Goal: Find contact information: Obtain details needed to contact an individual or organization

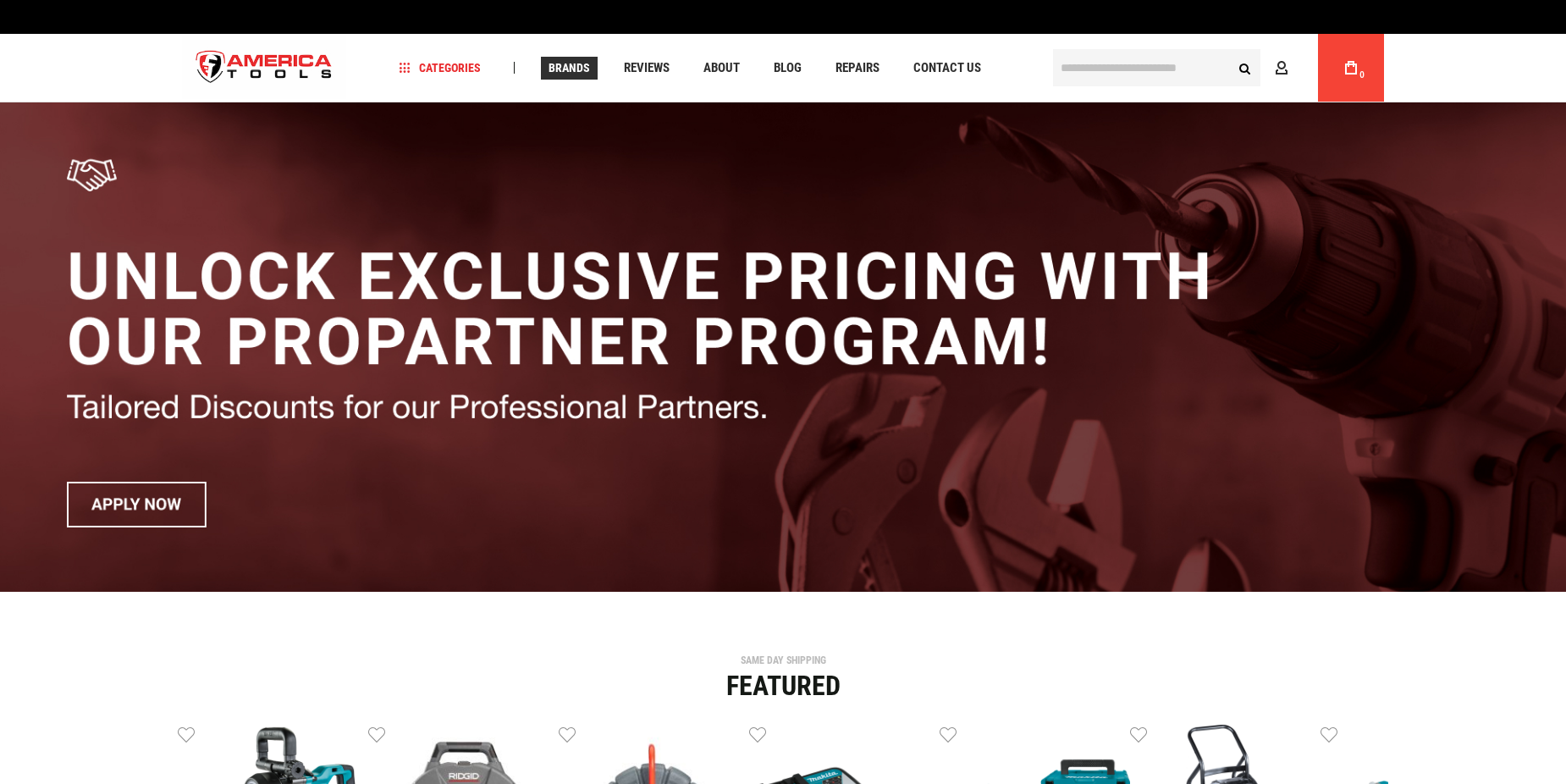
click at [571, 68] on span "Brands" at bounding box center [569, 67] width 42 height 12
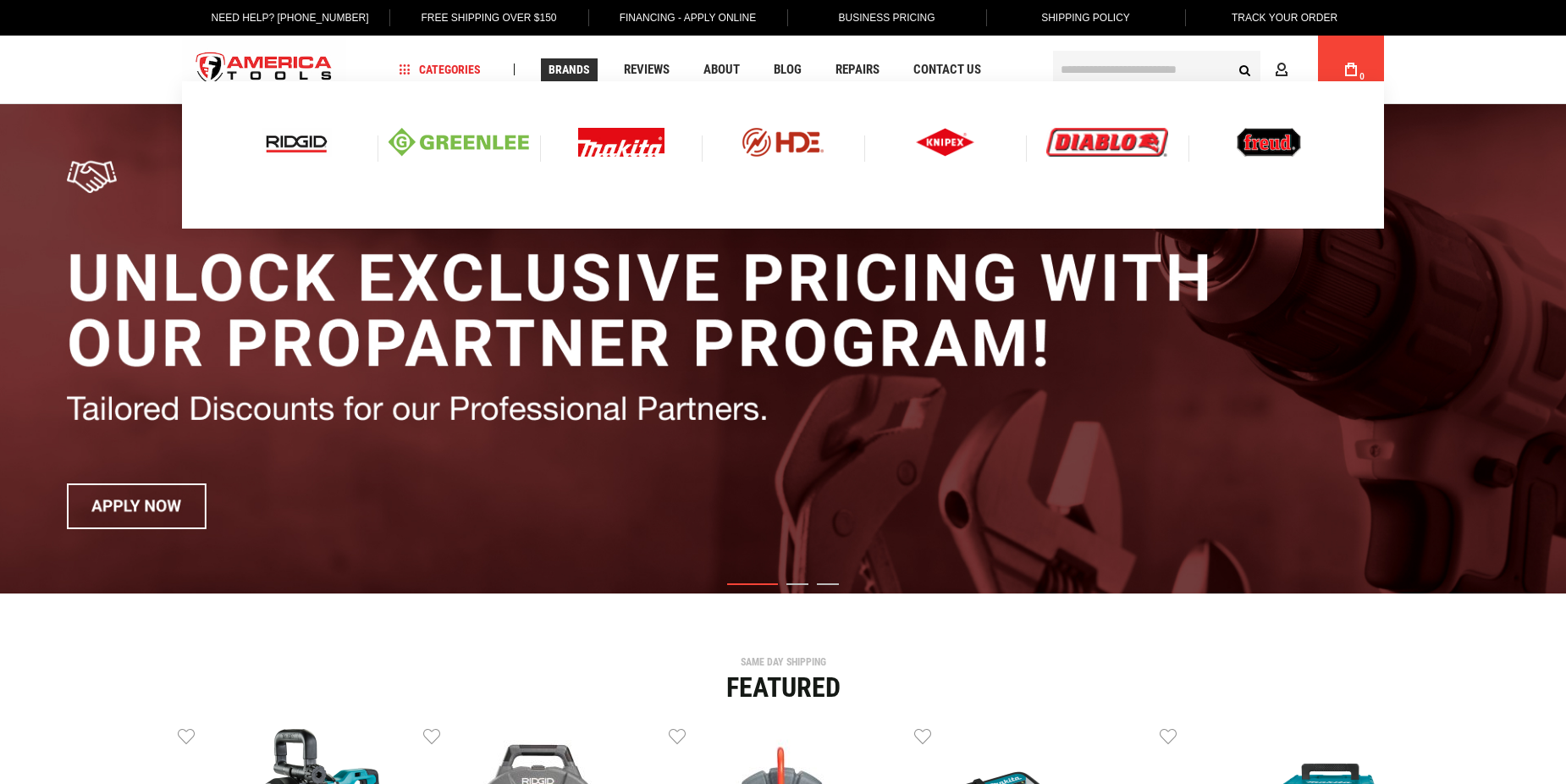
click at [620, 148] on img at bounding box center [621, 142] width 86 height 28
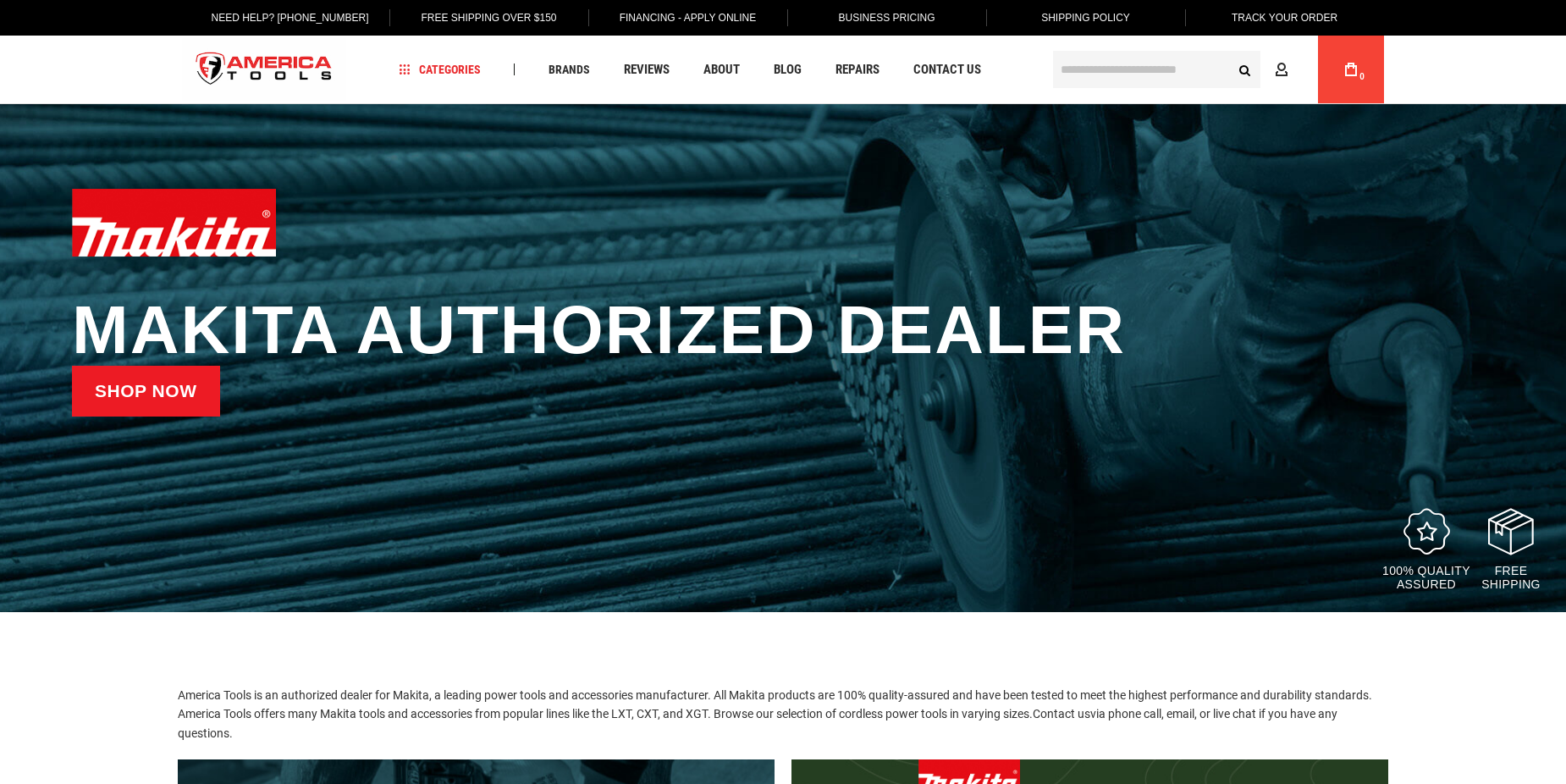
click at [138, 404] on link "Shop now" at bounding box center [146, 391] width 148 height 51
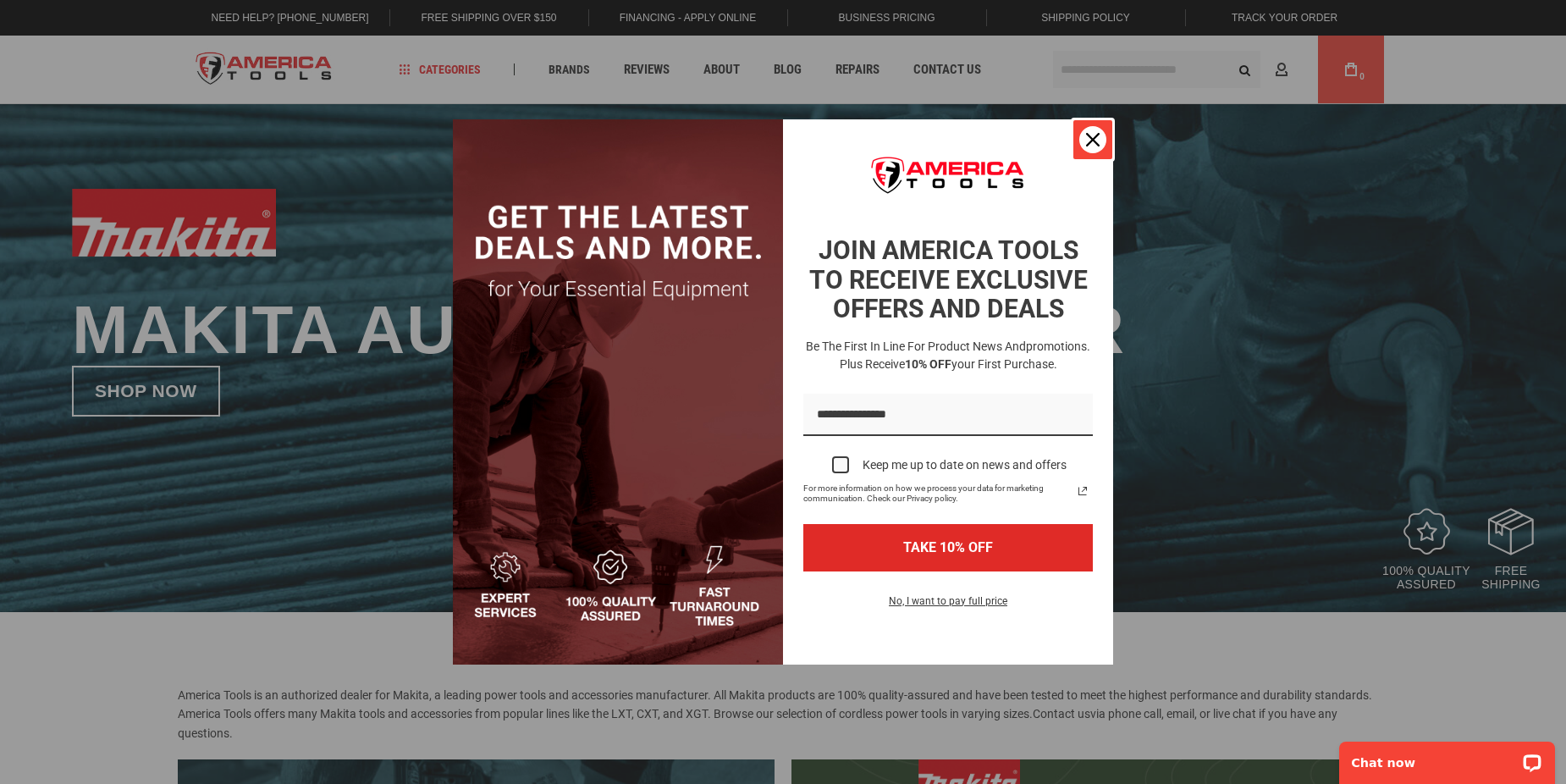
click at [1096, 137] on icon "close icon" at bounding box center [1092, 139] width 13 height 13
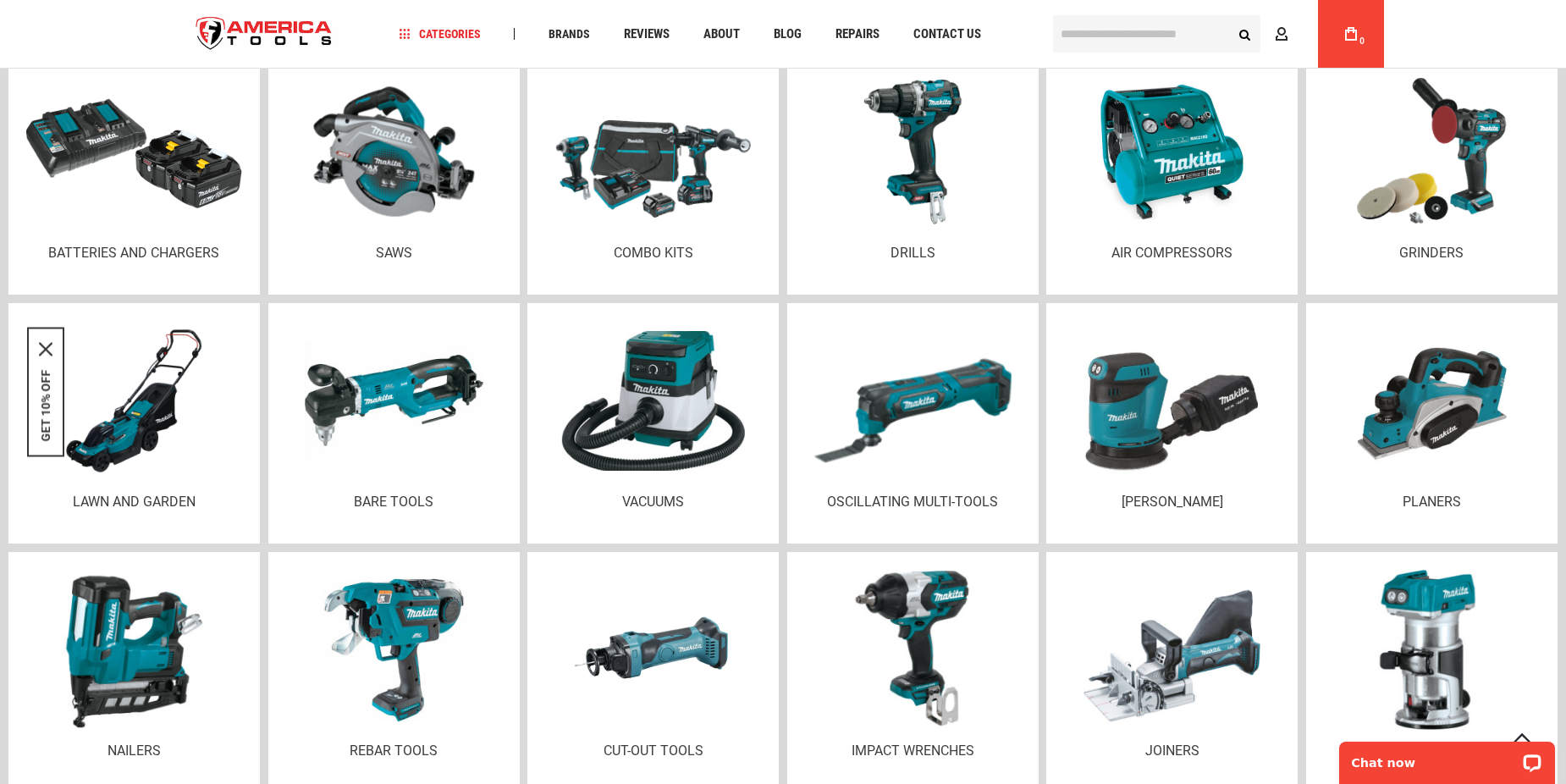
scroll to position [2115, 0]
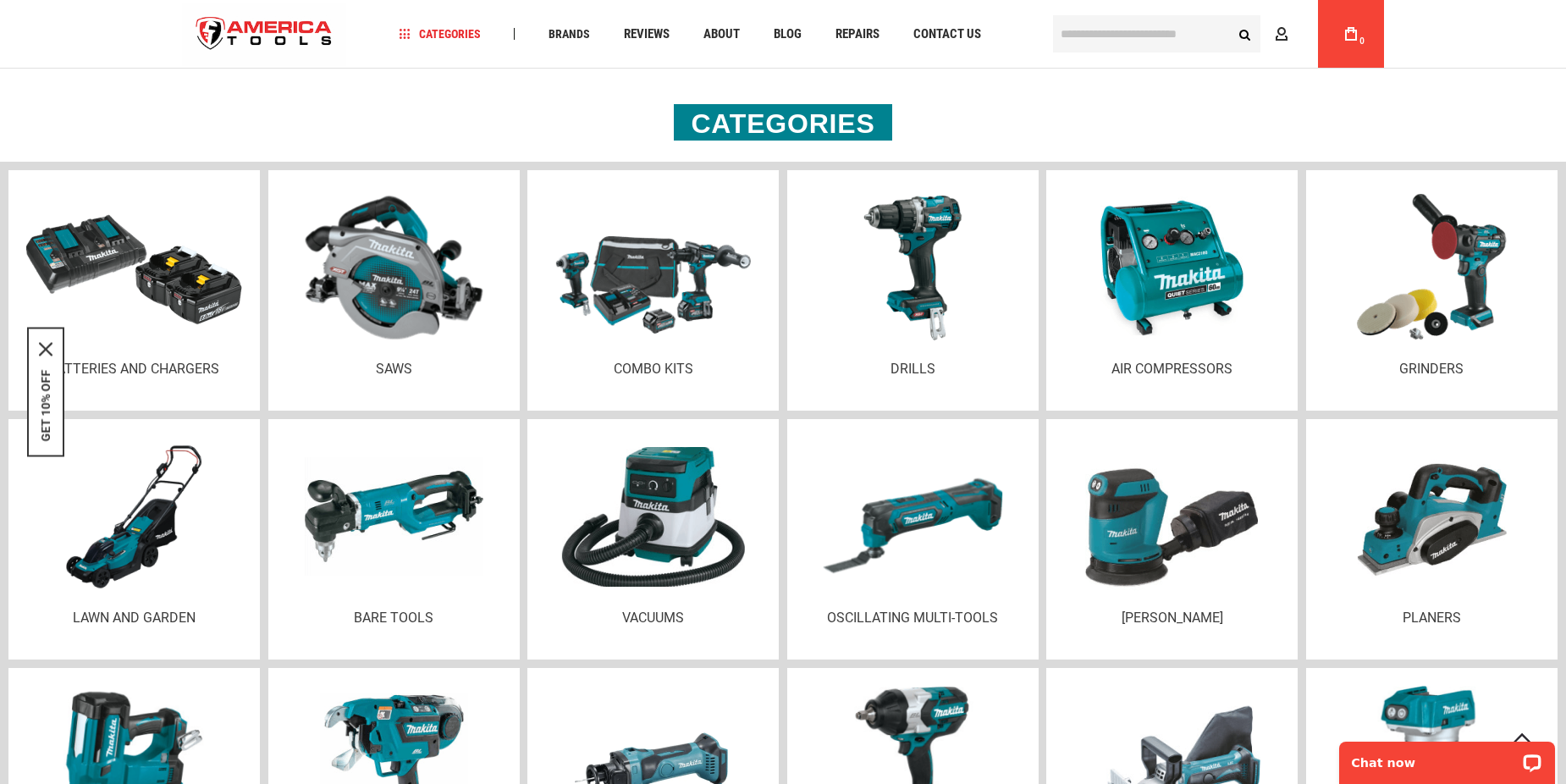
click at [379, 310] on img at bounding box center [394, 268] width 178 height 177
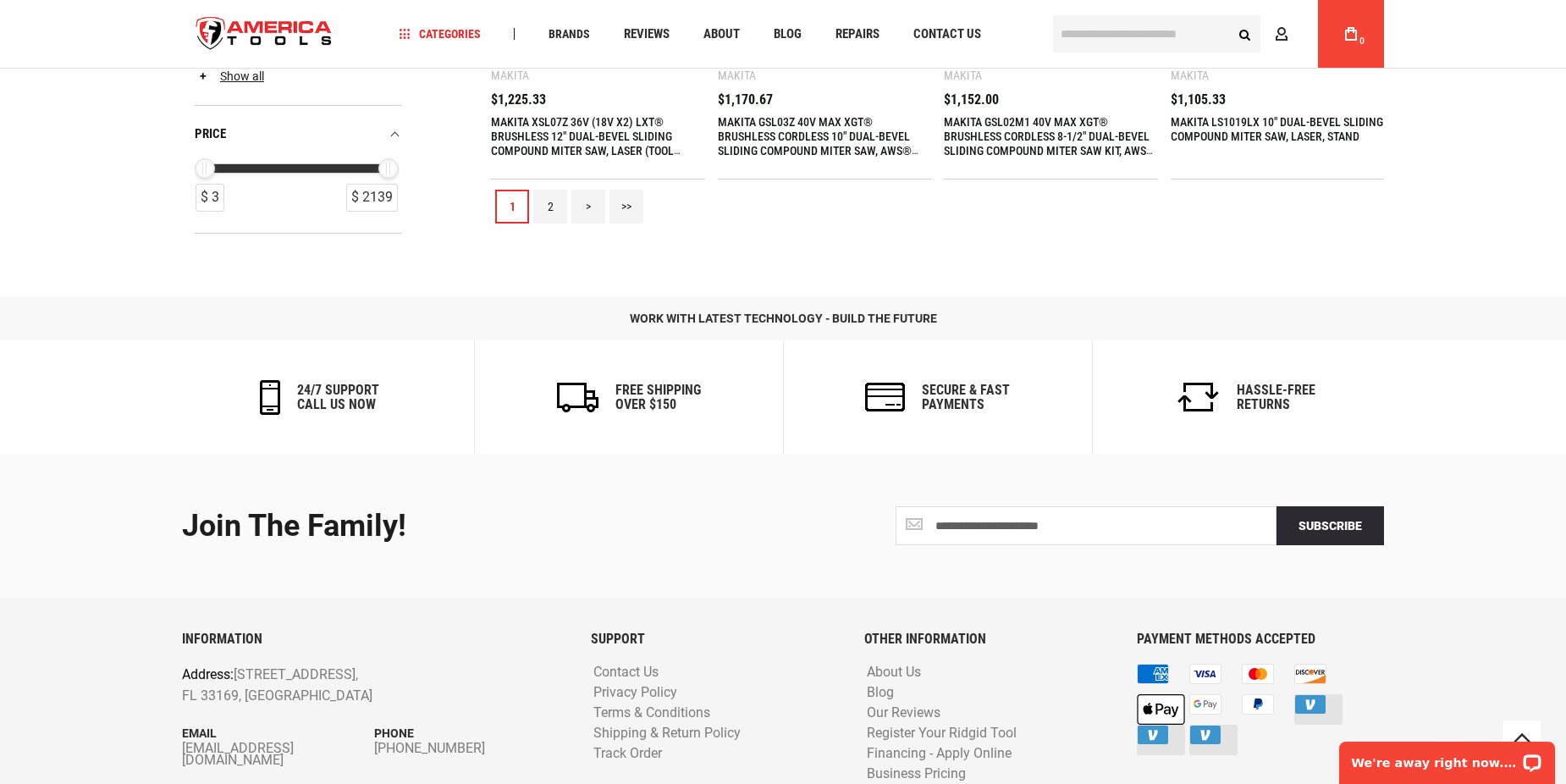
scroll to position [1946, 0]
click at [555, 209] on link "2" at bounding box center [550, 205] width 34 height 34
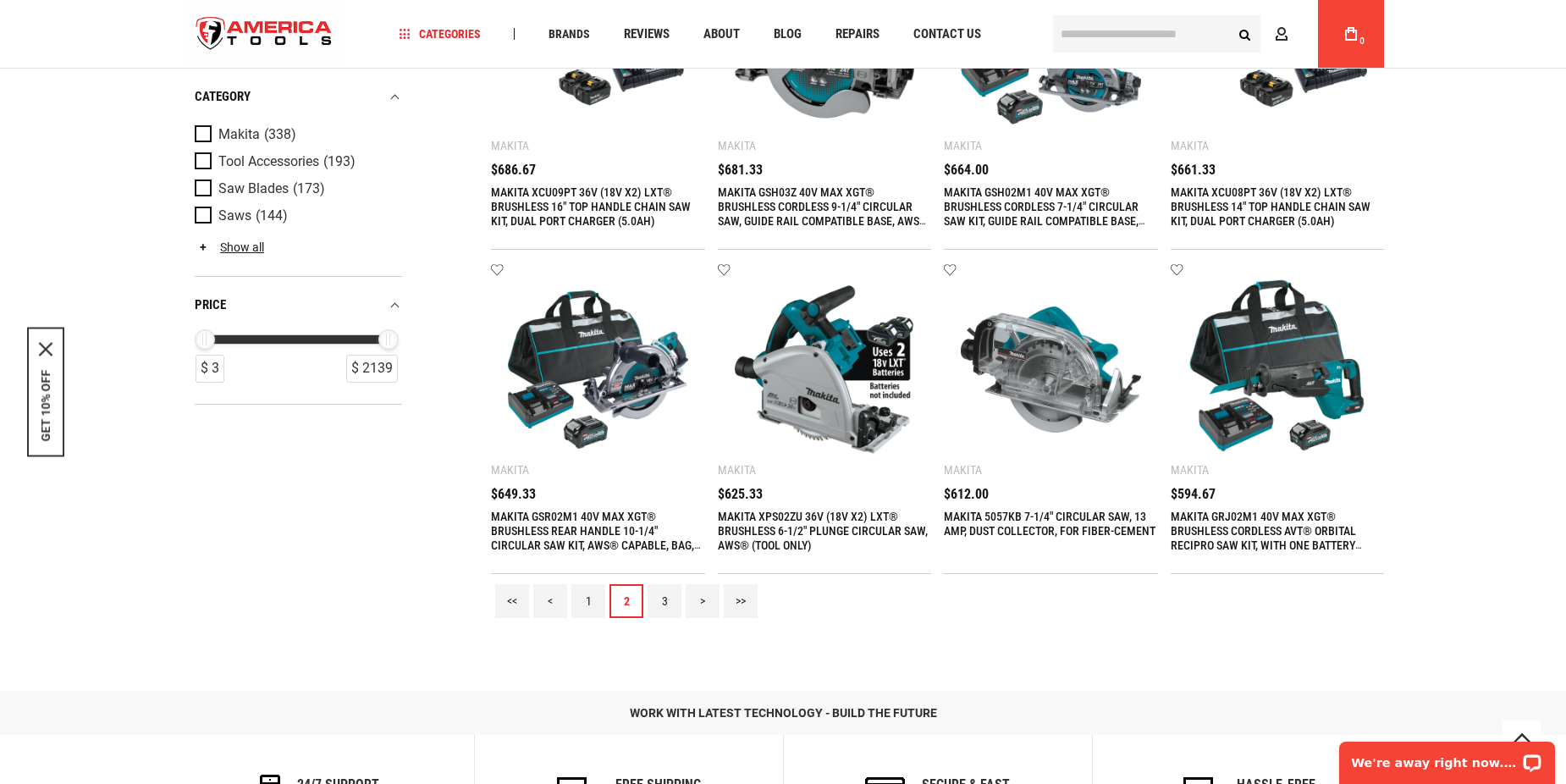
scroll to position [1608, 0]
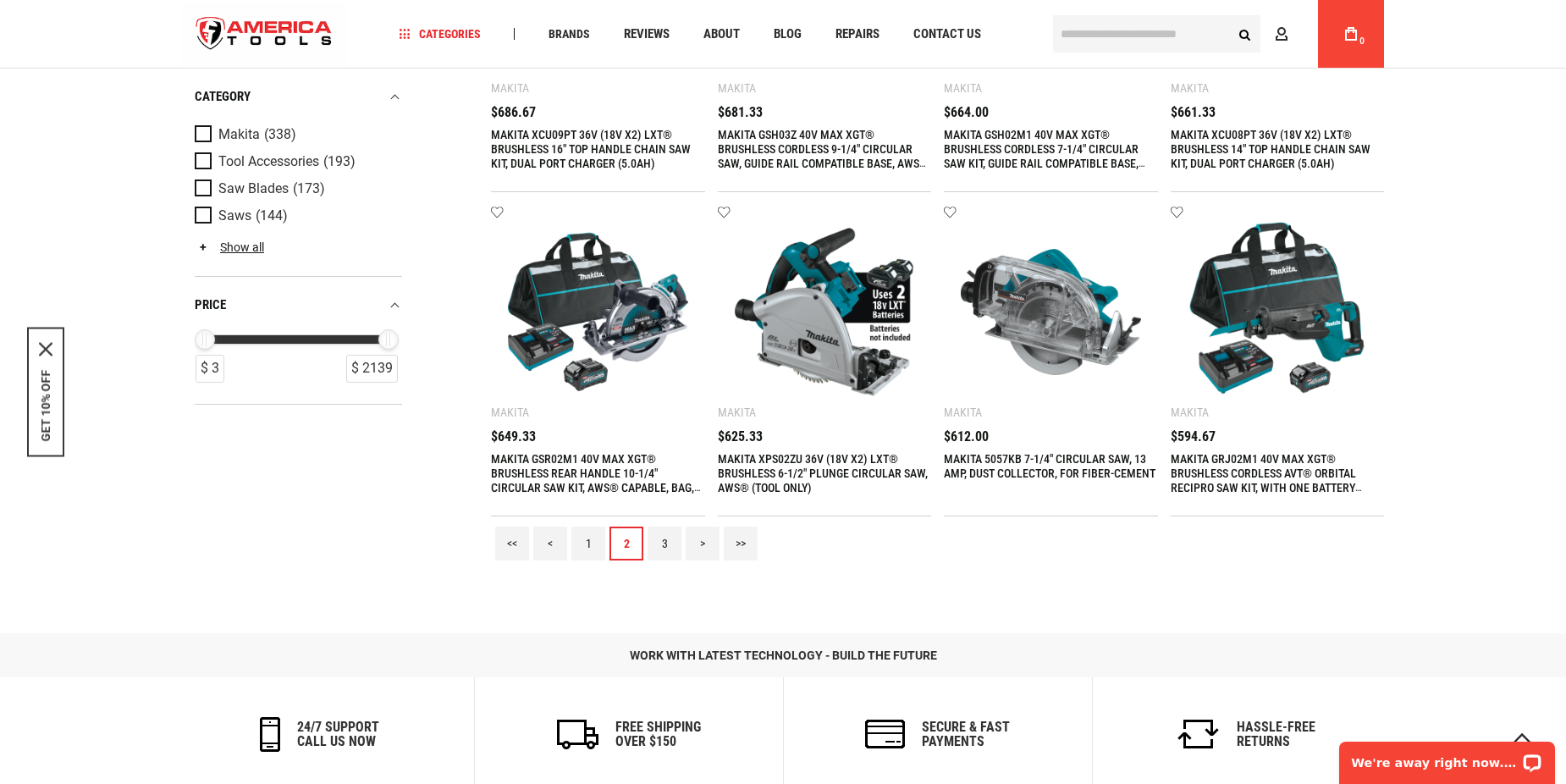
click at [661, 543] on link "3" at bounding box center [664, 543] width 34 height 34
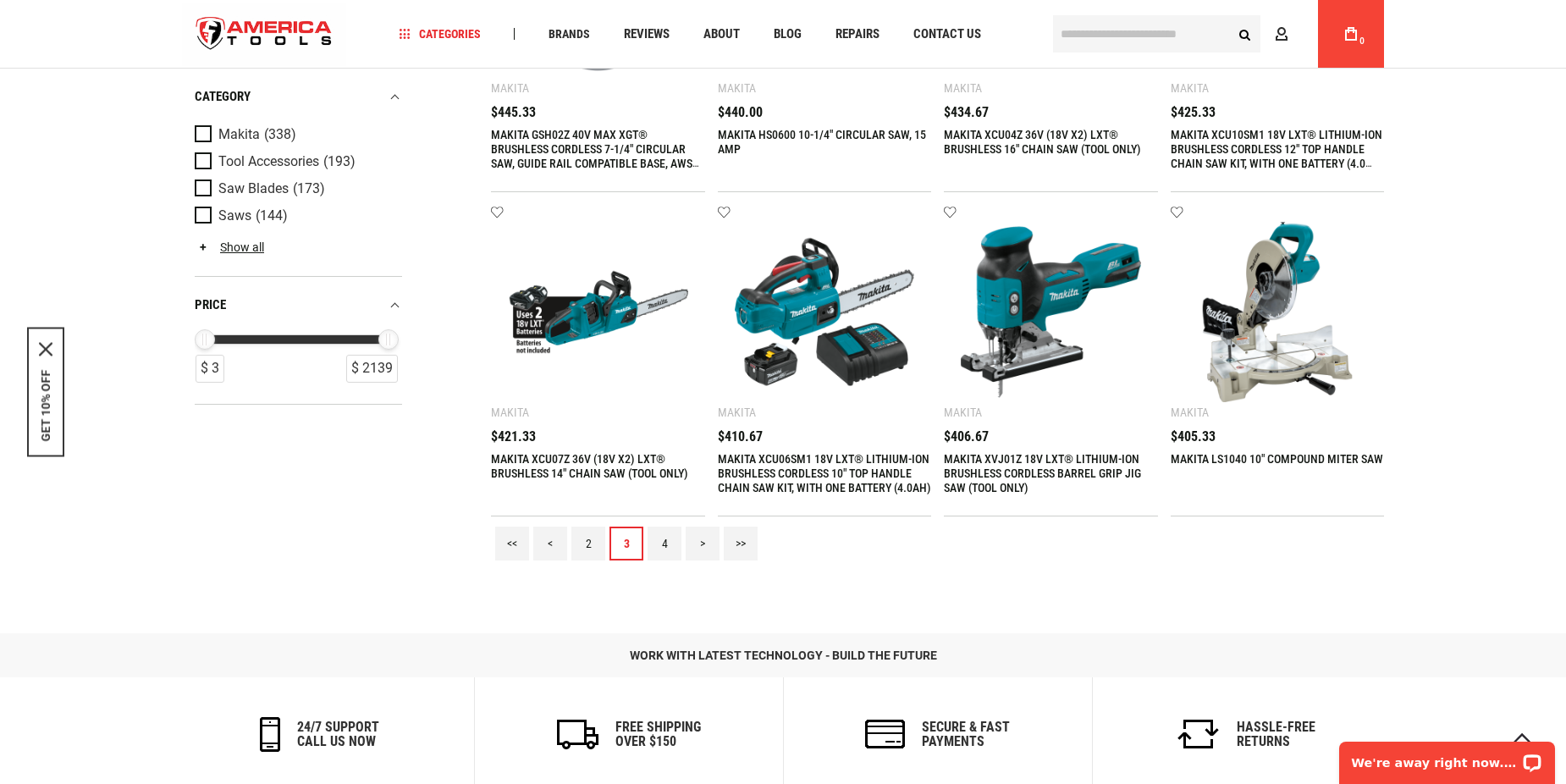
click at [661, 541] on link "4" at bounding box center [664, 543] width 34 height 34
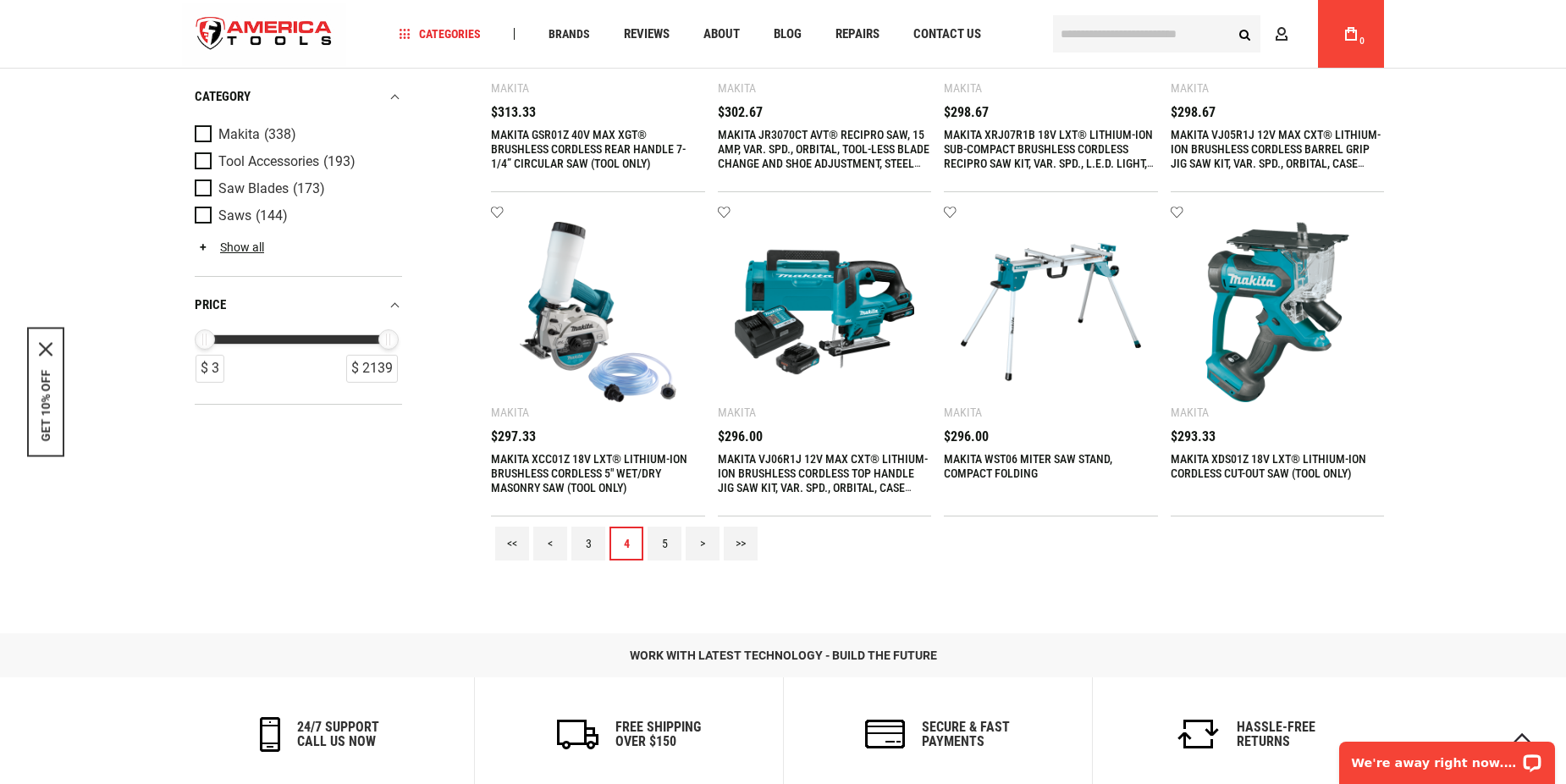
click at [660, 538] on link "5" at bounding box center [664, 543] width 34 height 34
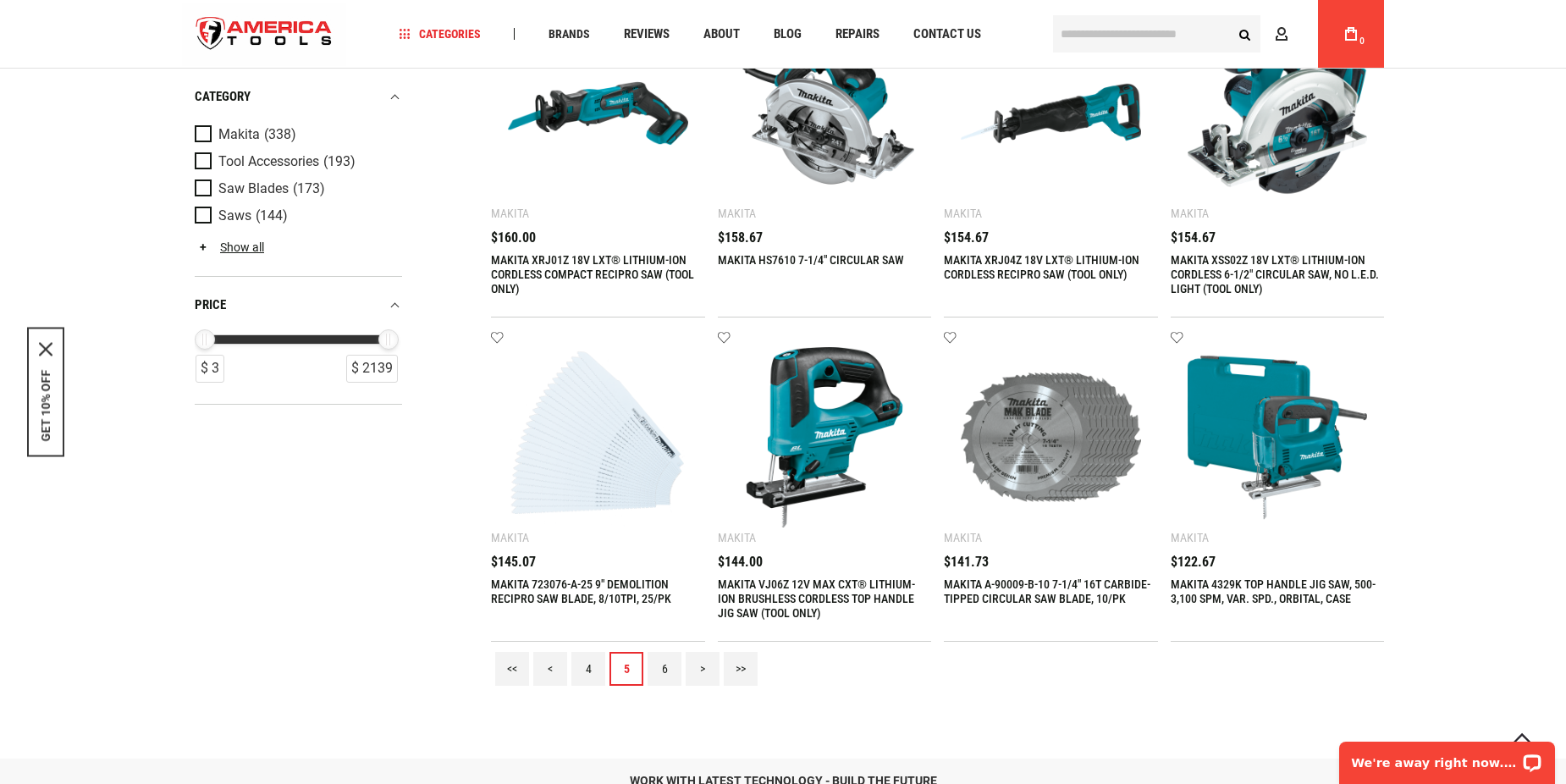
scroll to position [1524, 0]
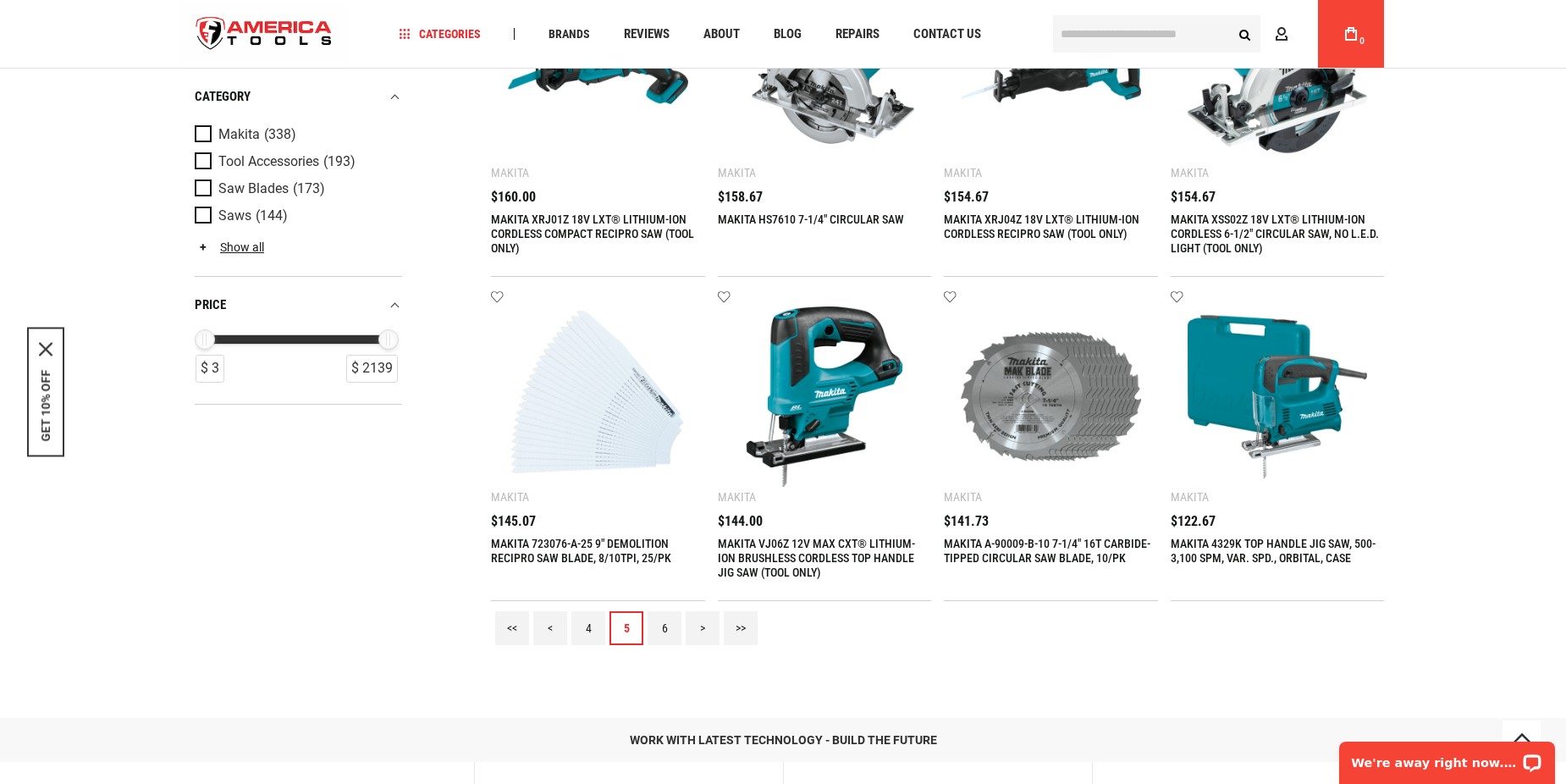
click at [661, 627] on link "6" at bounding box center [664, 628] width 34 height 34
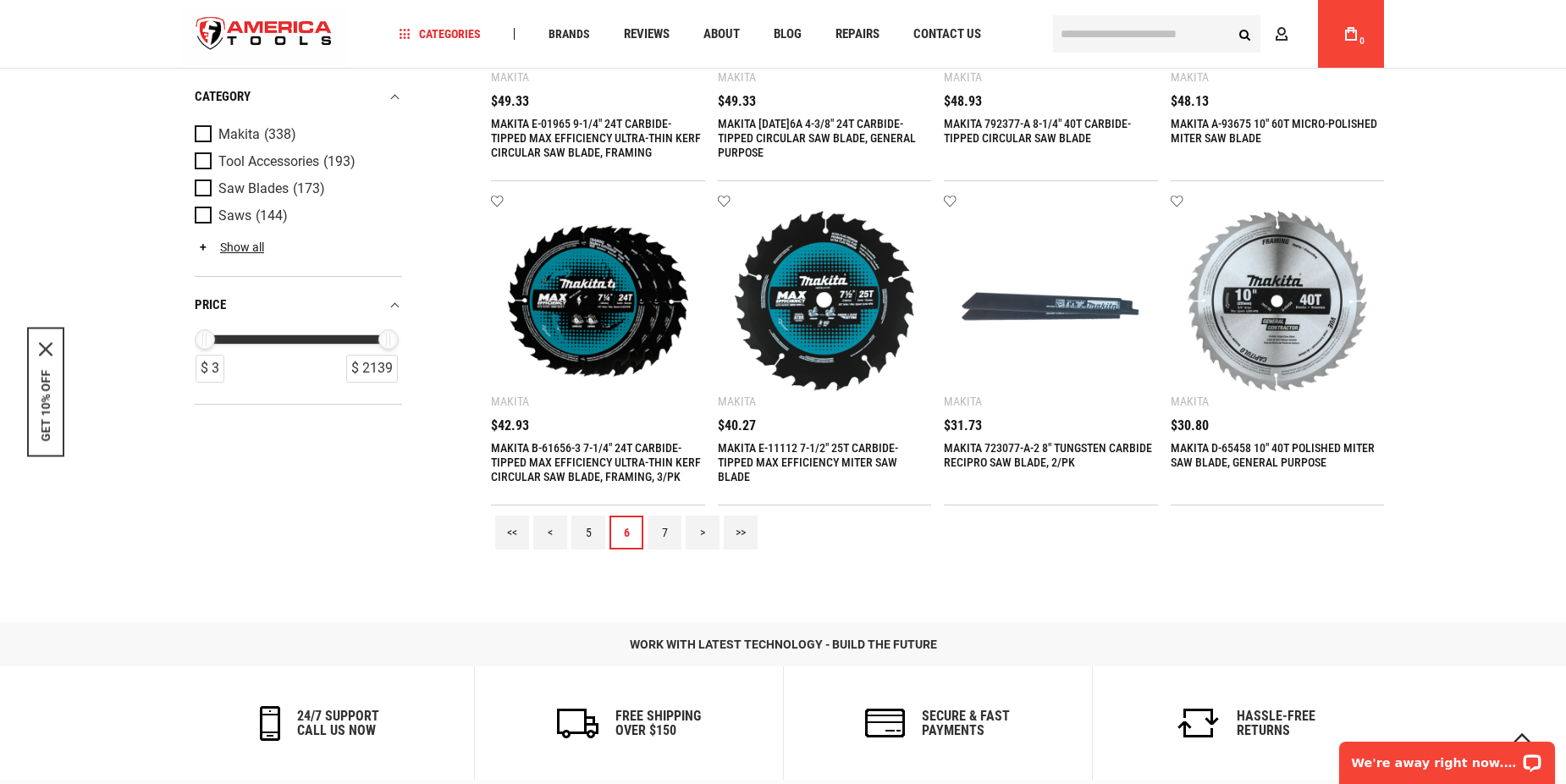
scroll to position [1585, 0]
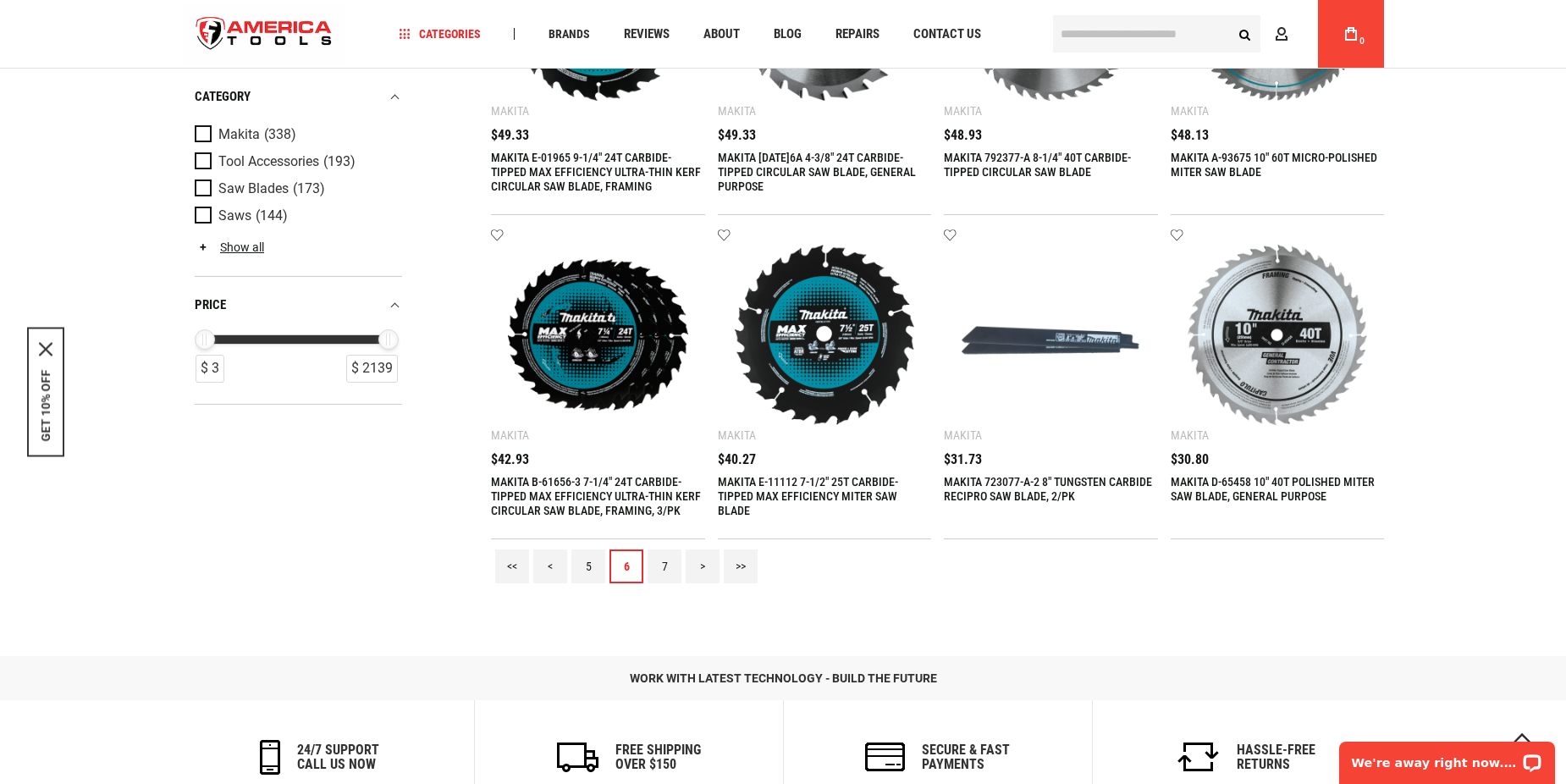
click at [667, 563] on link "7" at bounding box center [664, 566] width 34 height 34
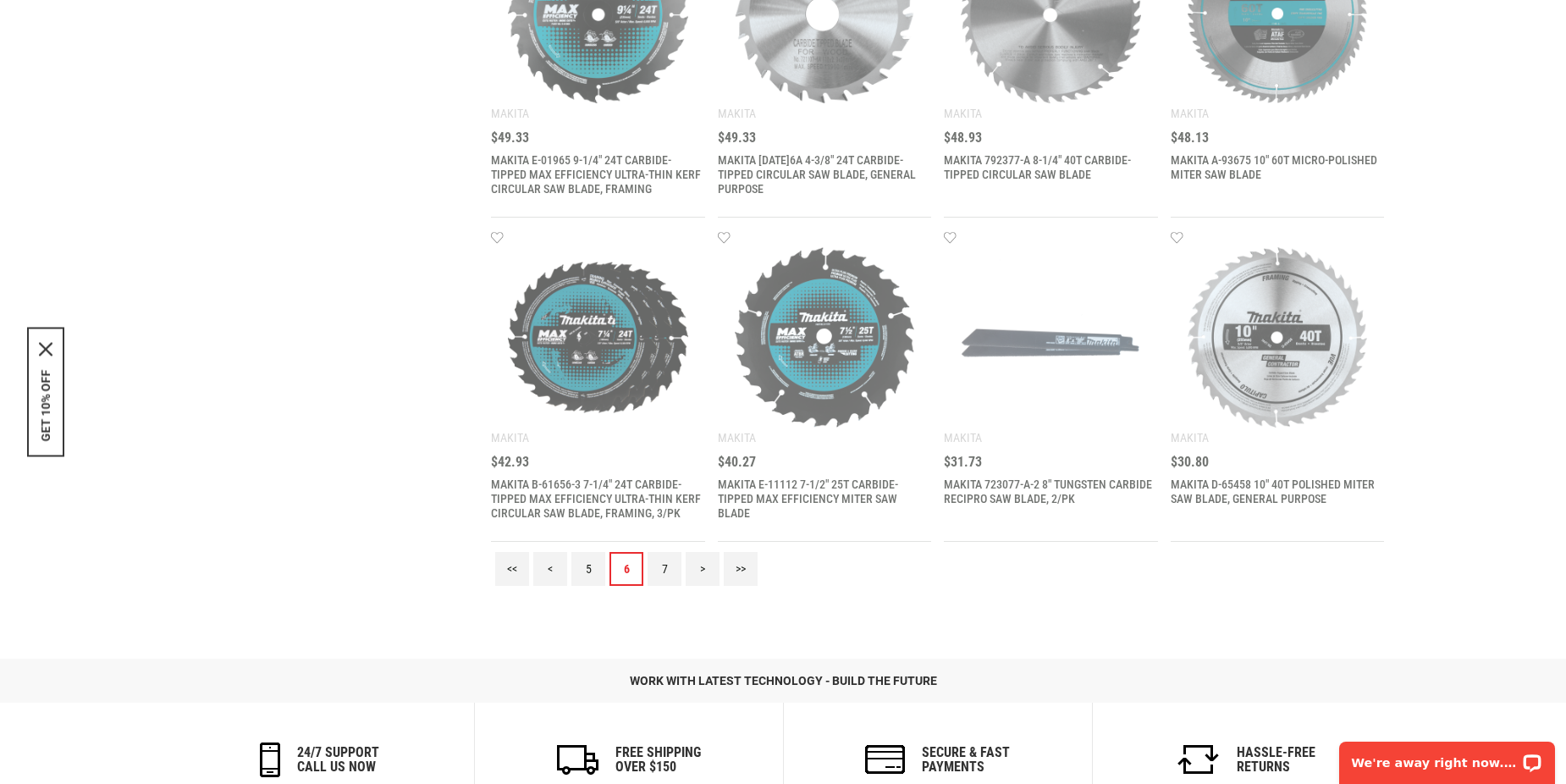
scroll to position [0, 0]
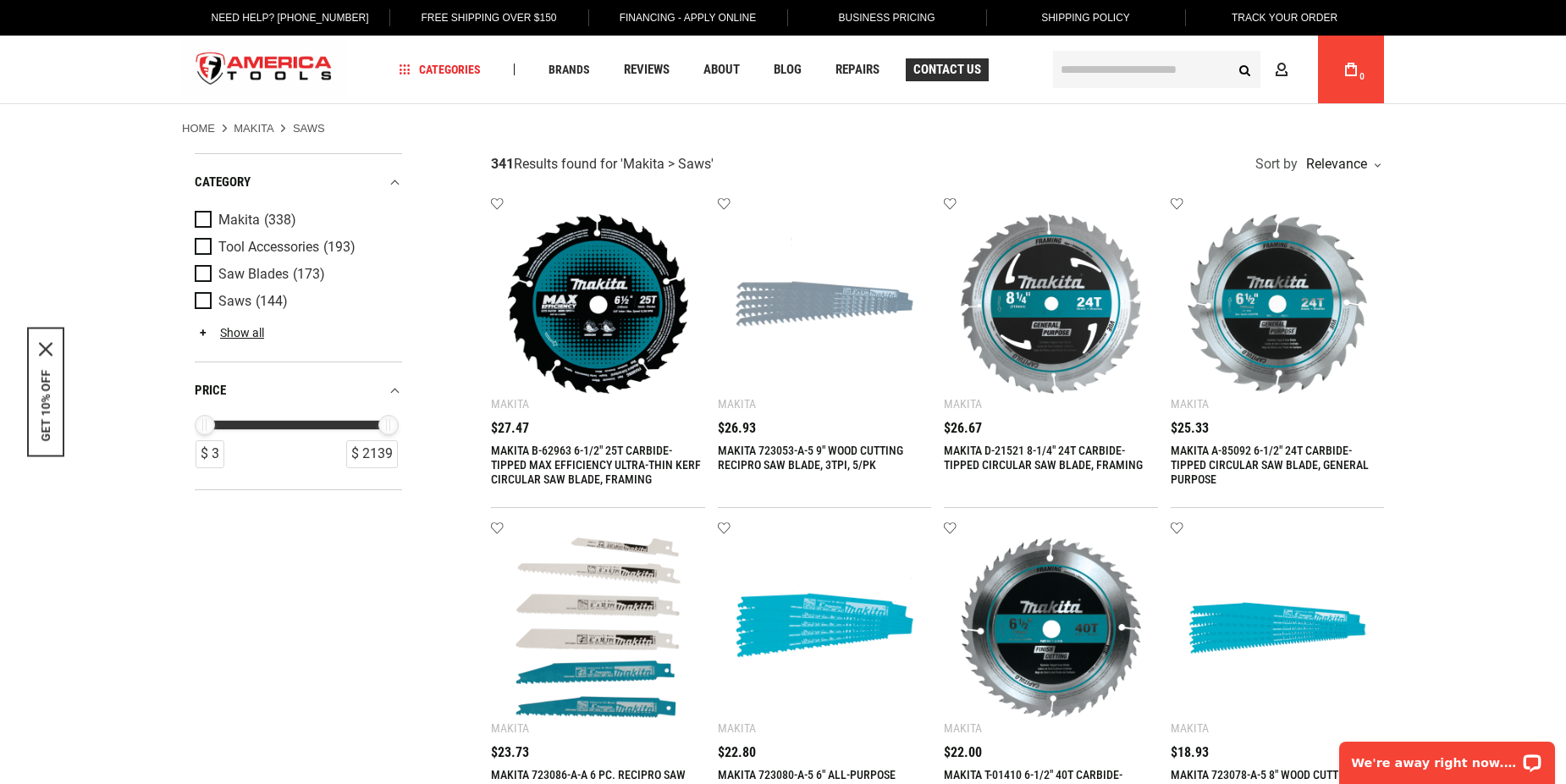
click at [944, 70] on span "Contact Us" at bounding box center [947, 69] width 68 height 12
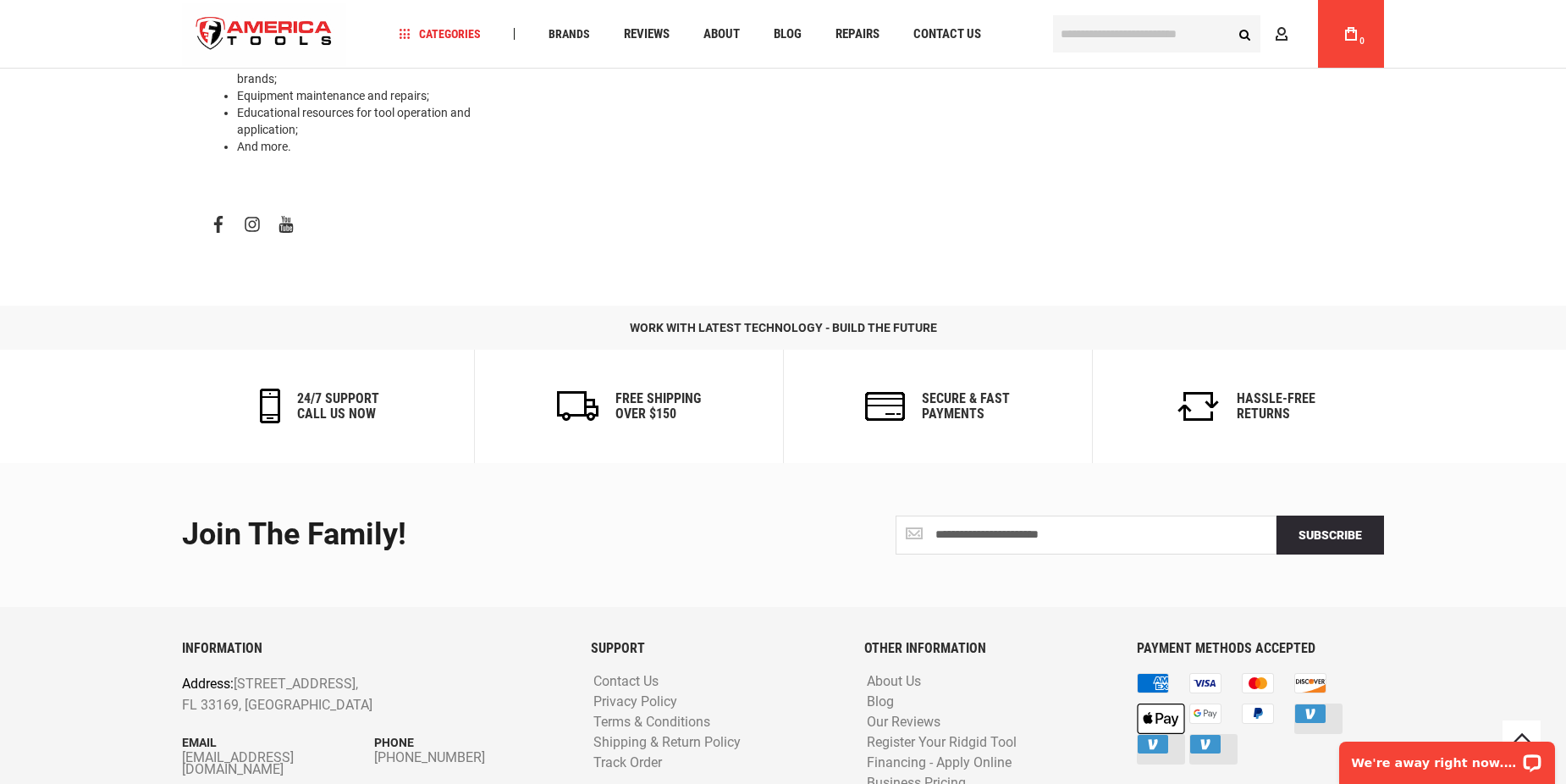
scroll to position [820, 0]
